Goal: Information Seeking & Learning: Learn about a topic

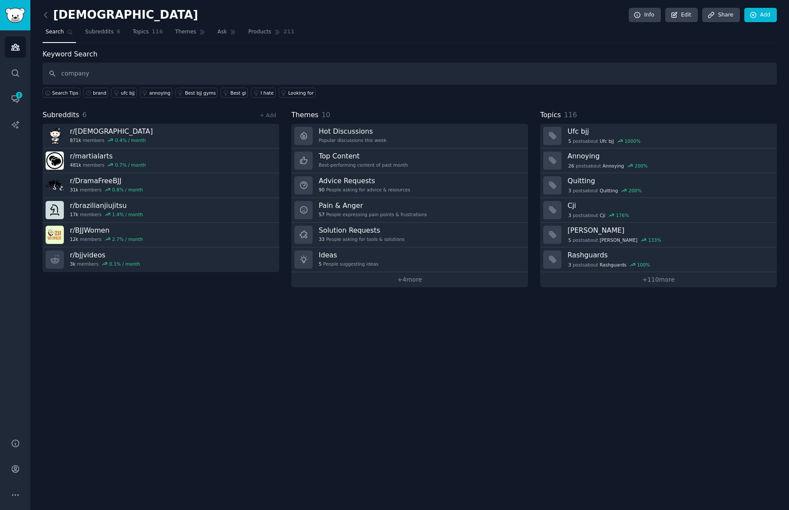
type input "company"
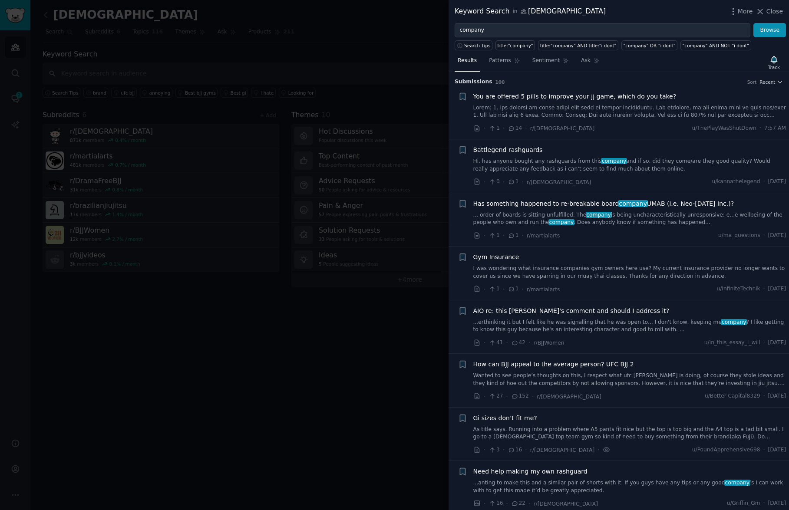
click at [288, 341] on div at bounding box center [394, 255] width 789 height 510
